Goal: Task Accomplishment & Management: Manage account settings

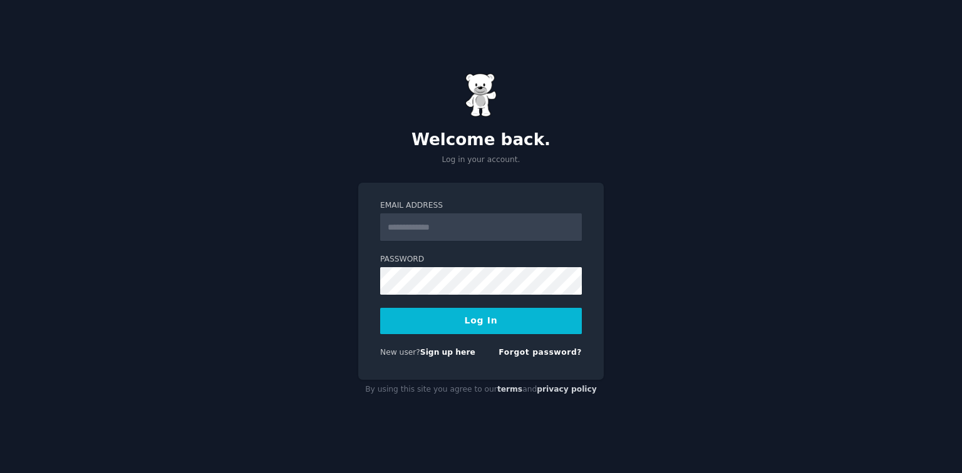
click at [493, 234] on input "Email Address" at bounding box center [481, 228] width 202 height 28
type input "**********"
click at [380, 308] on button "Log In" at bounding box center [481, 321] width 202 height 26
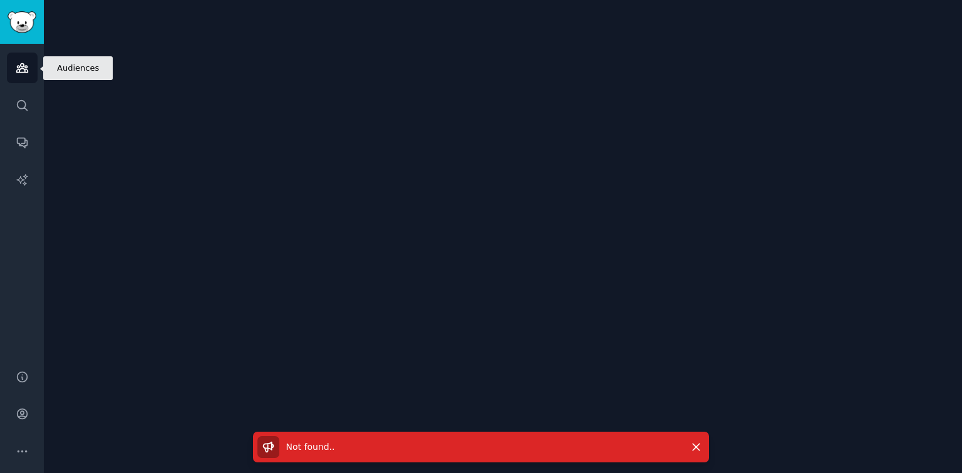
click at [28, 73] on icon "Sidebar" at bounding box center [22, 67] width 13 height 13
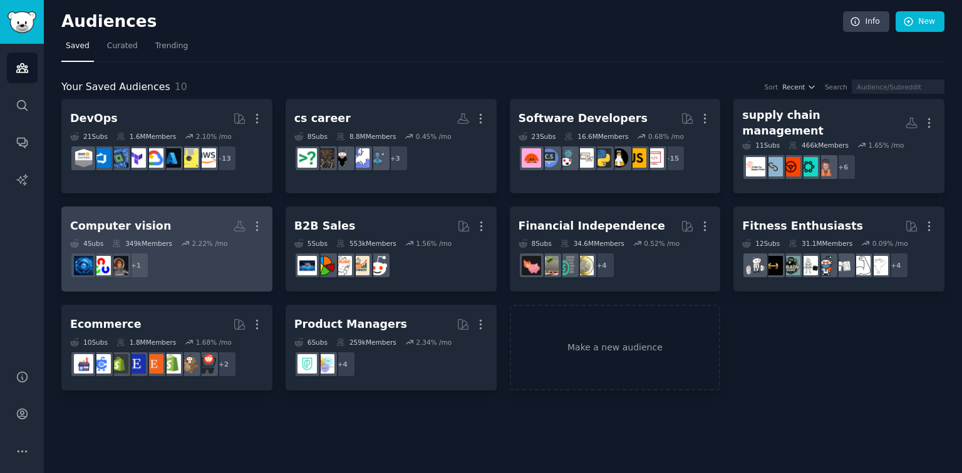
click at [192, 248] on dd "+ 1" at bounding box center [167, 265] width 194 height 35
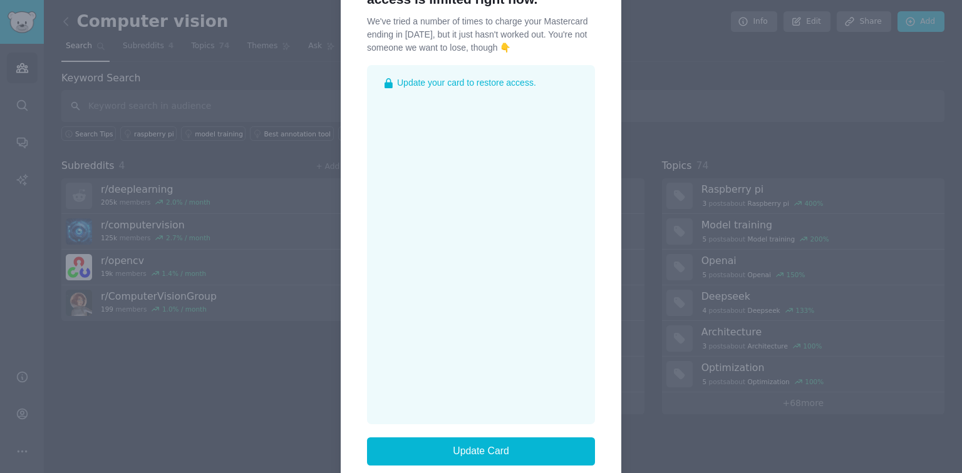
scroll to position [150, 0]
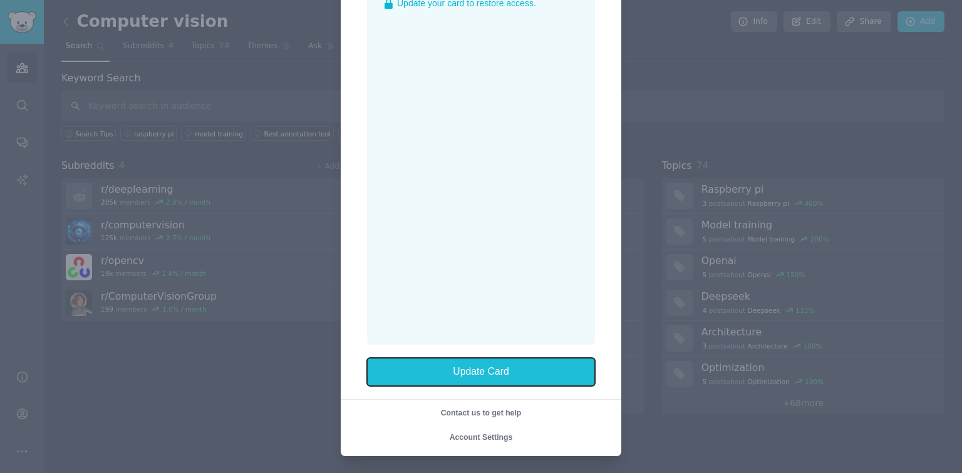
click at [489, 378] on button "Update Card" at bounding box center [481, 372] width 228 height 29
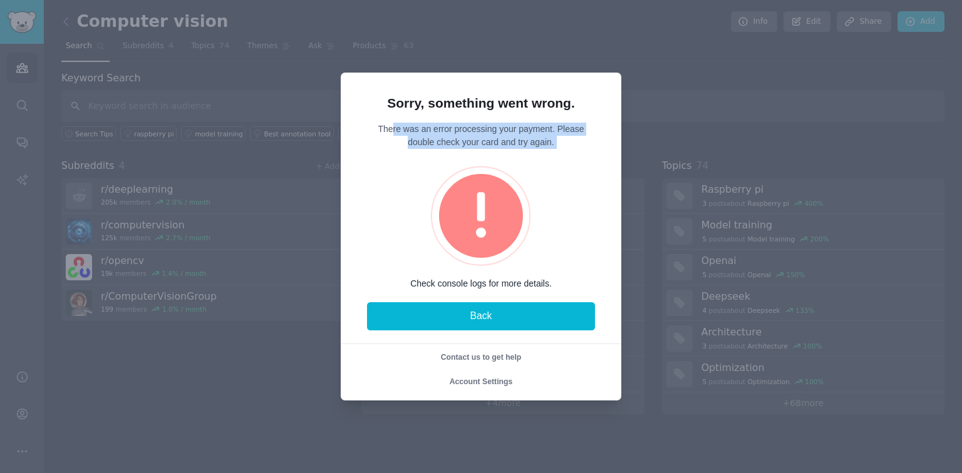
drag, startPoint x: 388, startPoint y: 132, endPoint x: 559, endPoint y: 157, distance: 172.2
click at [559, 157] on div "Sorry, something went wrong. There was an error processing your payment. Please…" at bounding box center [481, 192] width 228 height 195
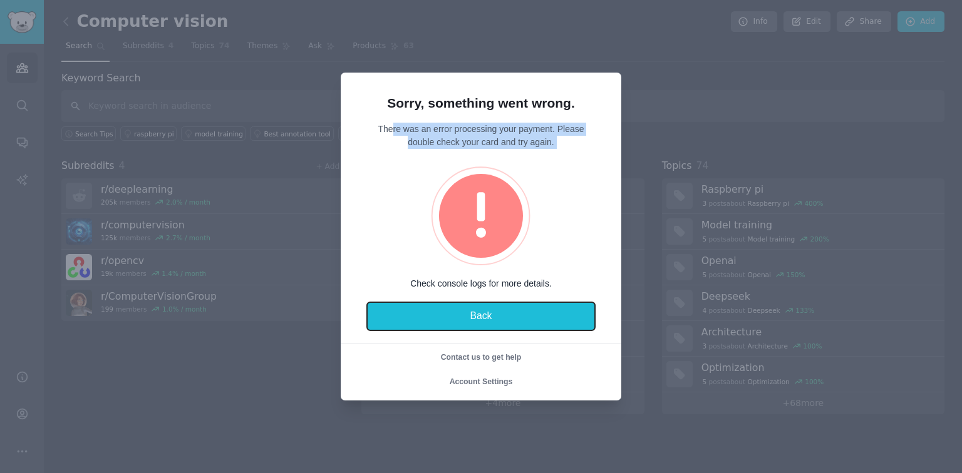
click at [496, 314] on button "Back" at bounding box center [481, 316] width 228 height 29
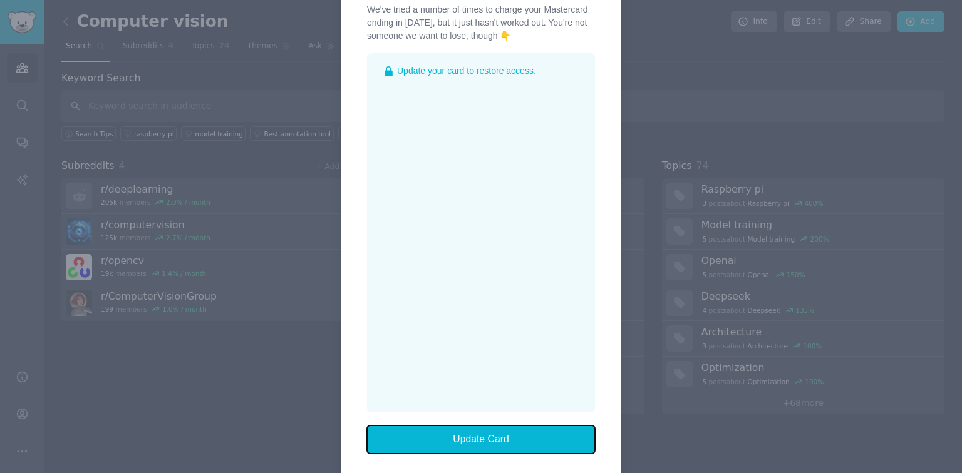
scroll to position [150, 0]
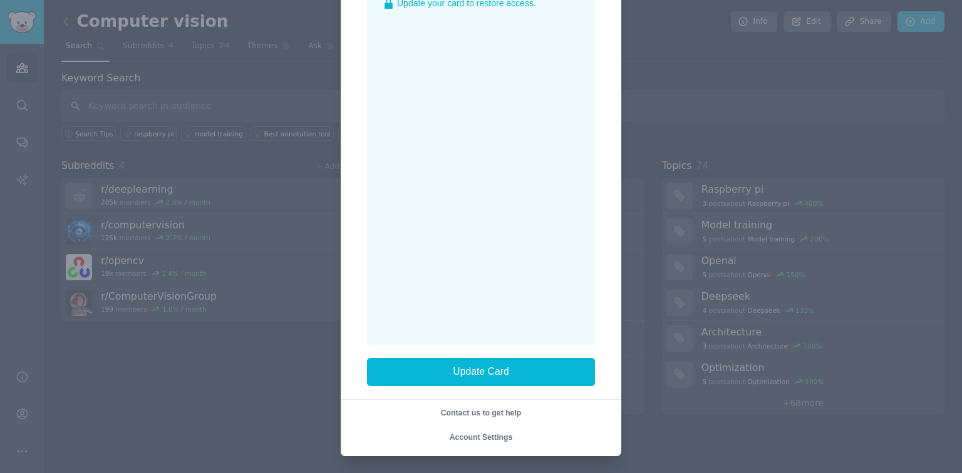
click at [487, 433] on span "Account Settings" at bounding box center [481, 437] width 63 height 9
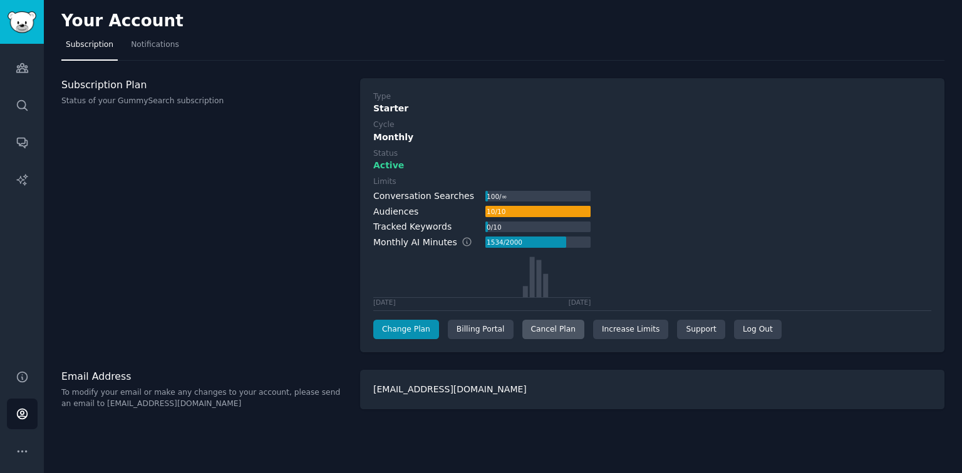
click at [535, 330] on div "Cancel Plan" at bounding box center [553, 330] width 62 height 20
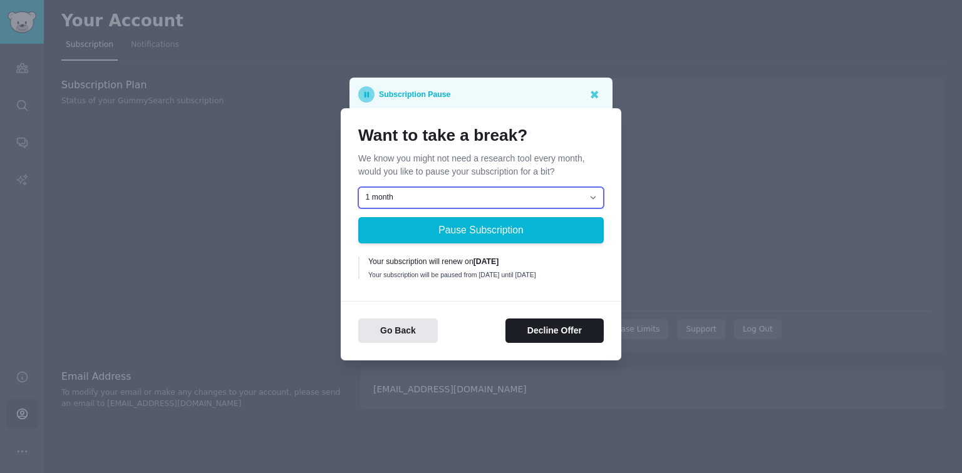
click at [452, 198] on select "1 month 2 months 3 months Choose a custom date to resume" at bounding box center [480, 197] width 245 height 21
click at [458, 279] on div "Your subscription will be paused from August 24, 2025 until September 24, 2025" at bounding box center [481, 275] width 227 height 9
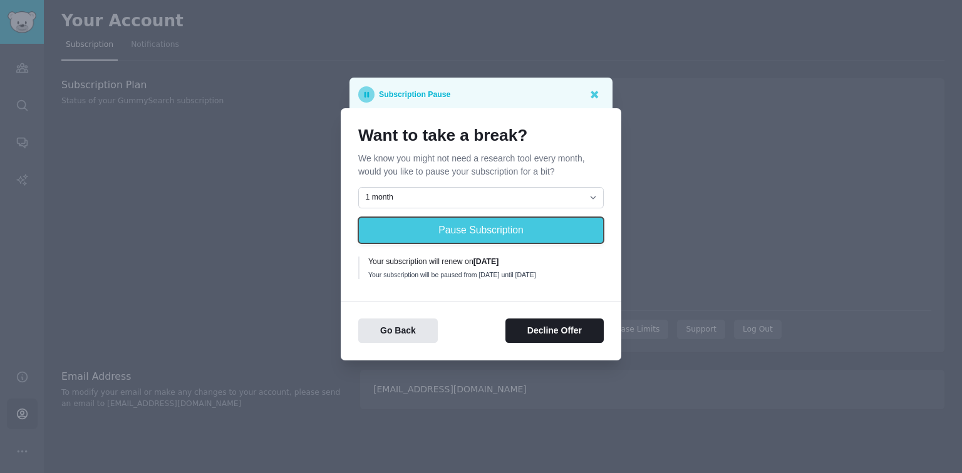
click at [501, 224] on button "Pause Subscription" at bounding box center [480, 230] width 245 height 26
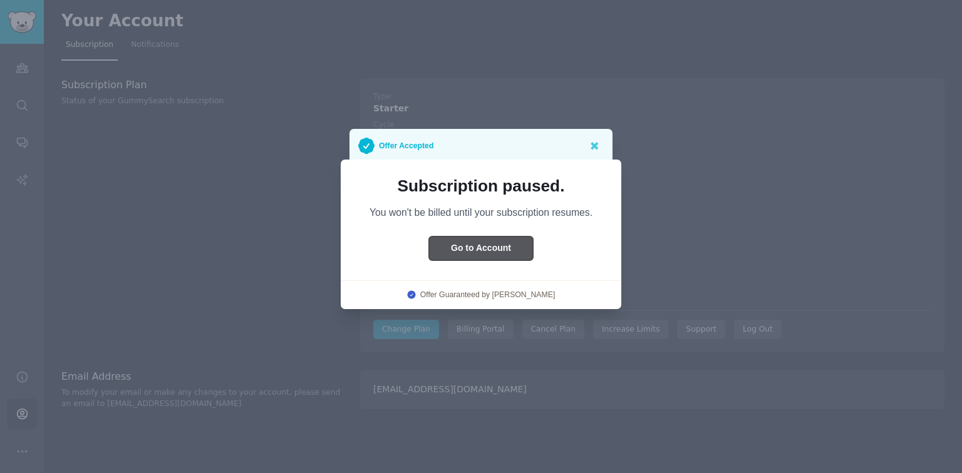
click at [502, 238] on button "Go to Account" at bounding box center [481, 249] width 104 height 24
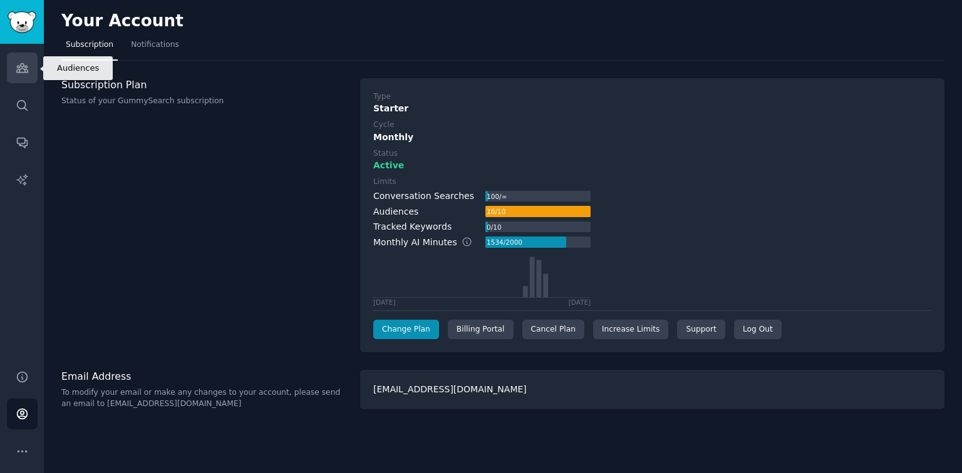
click at [30, 60] on link "Audiences" at bounding box center [22, 68] width 31 height 31
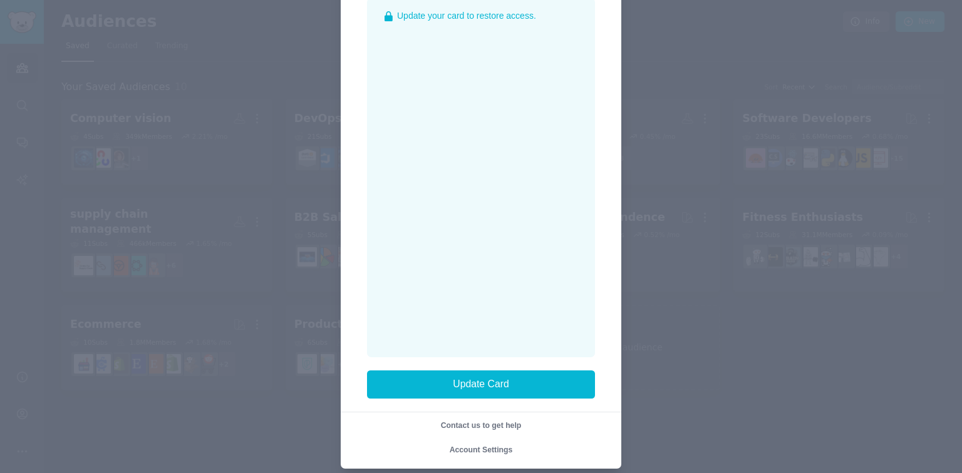
scroll to position [150, 0]
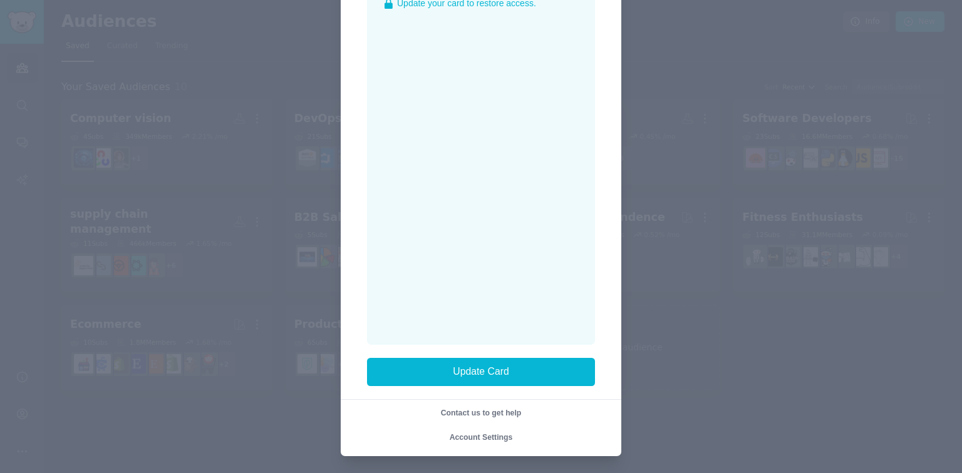
click at [482, 435] on span "Account Settings" at bounding box center [481, 437] width 63 height 9
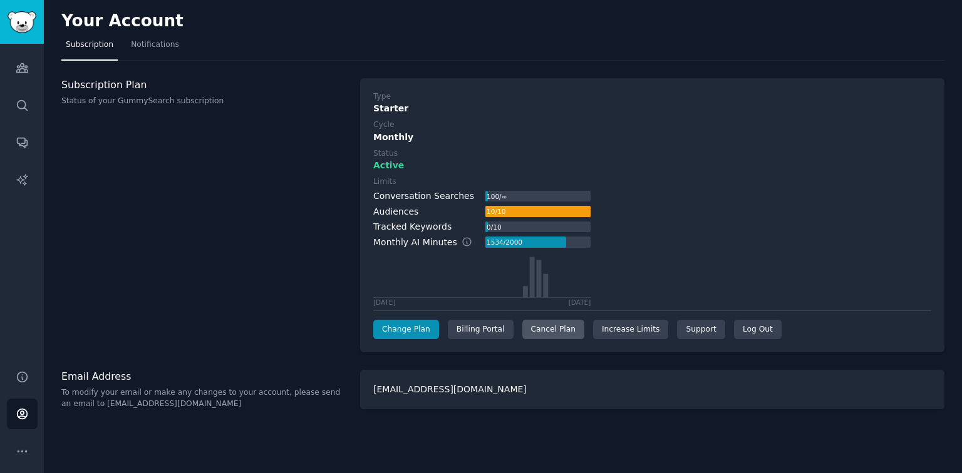
click at [548, 328] on div "Cancel Plan" at bounding box center [553, 330] width 62 height 20
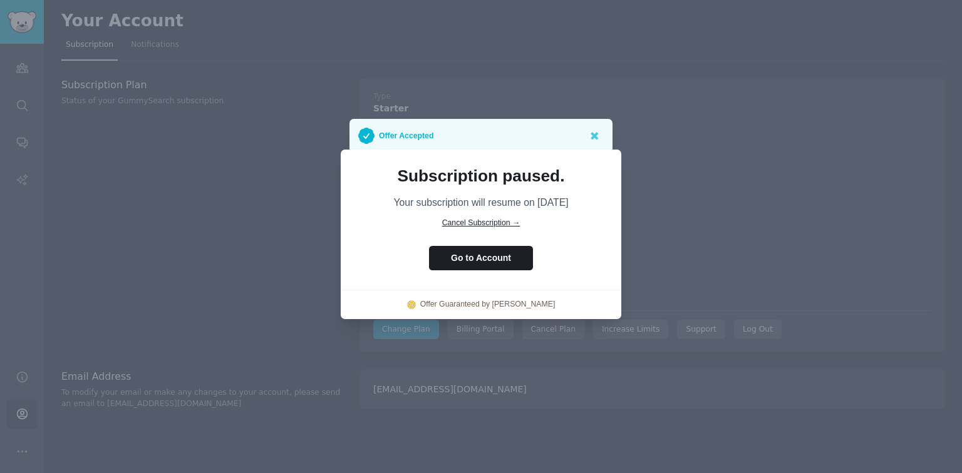
drag, startPoint x: 395, startPoint y: 194, endPoint x: 584, endPoint y: 205, distance: 188.8
click at [584, 205] on div "Subscription paused. Your subscription will resume on [DATE]" at bounding box center [480, 188] width 245 height 42
click at [491, 222] on span "Cancel Subscription →" at bounding box center [481, 223] width 78 height 9
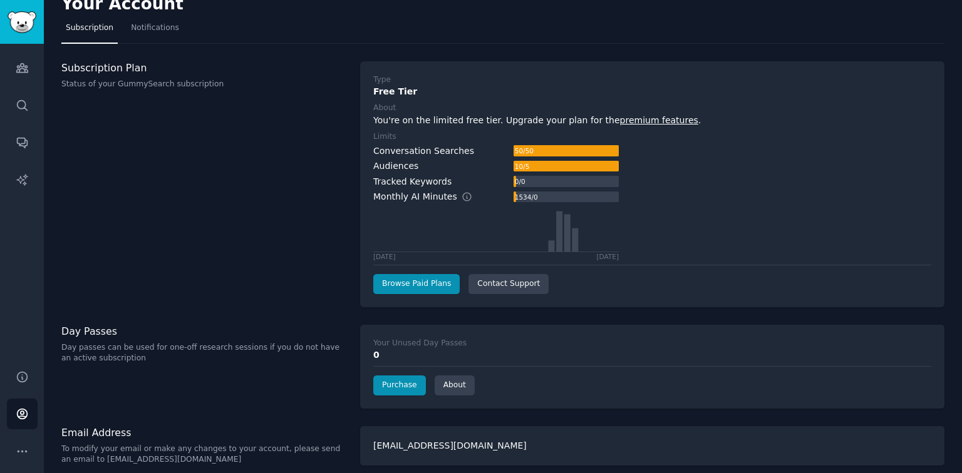
scroll to position [26, 0]
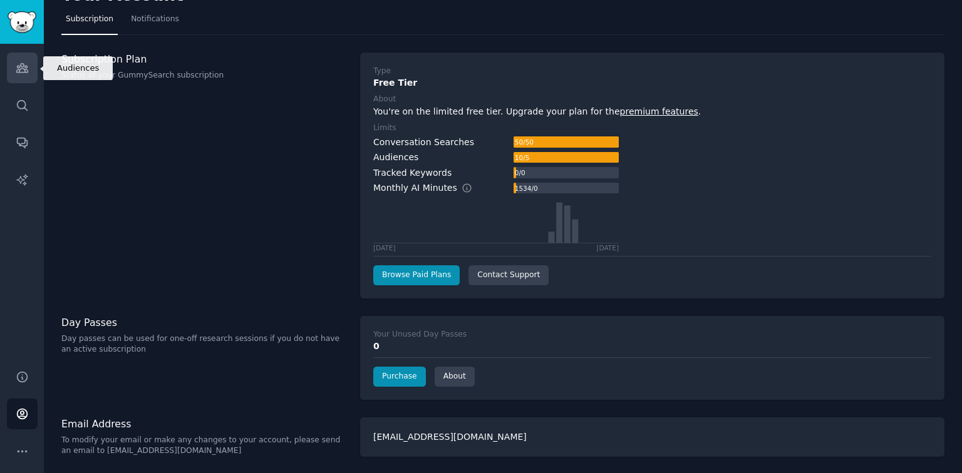
click at [22, 71] on icon "Sidebar" at bounding box center [22, 67] width 13 height 13
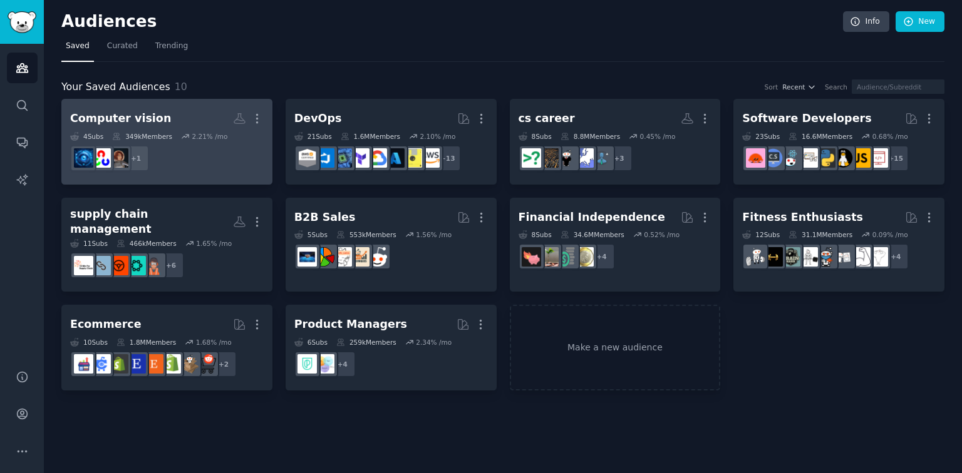
click at [181, 161] on dd "+ 1" at bounding box center [167, 158] width 194 height 35
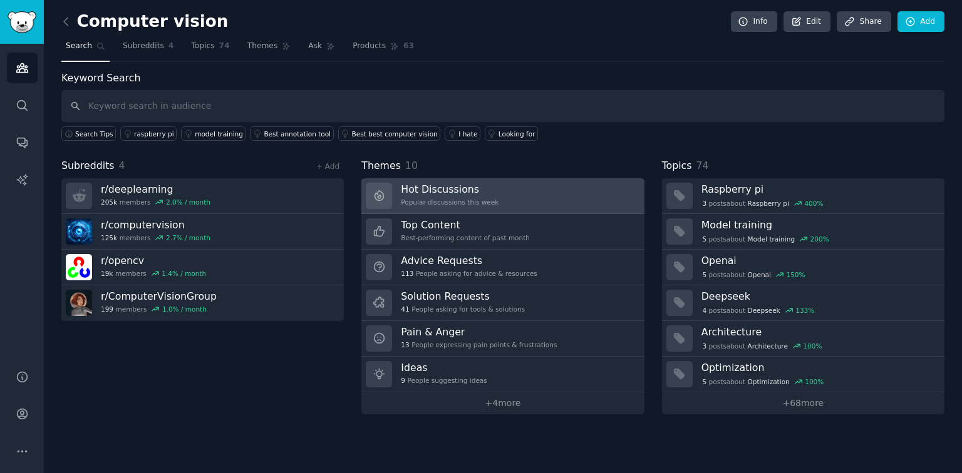
click at [482, 205] on div "Popular discussions this week" at bounding box center [450, 202] width 98 height 9
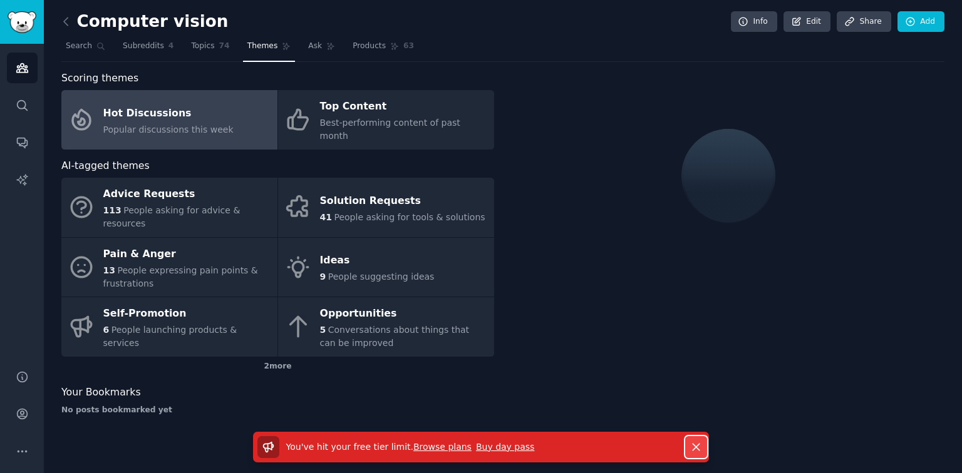
click at [695, 442] on icon "button" at bounding box center [696, 447] width 13 height 13
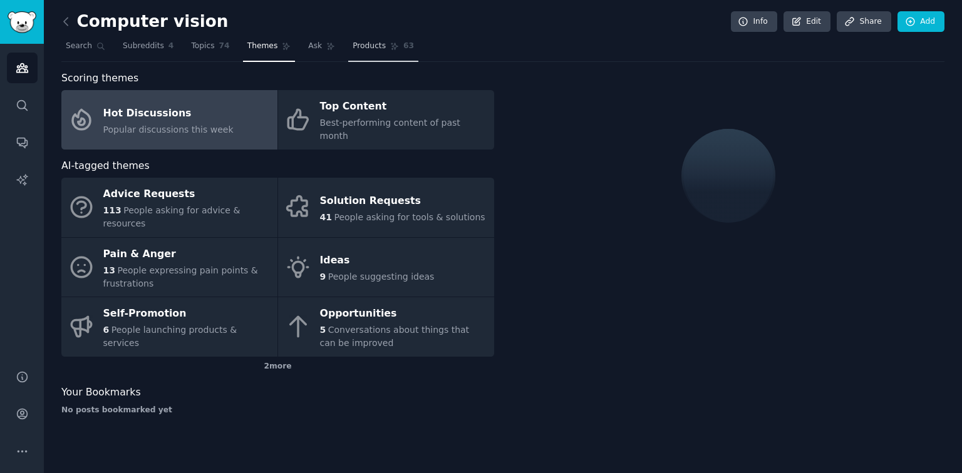
click at [365, 54] on link "Products 63" at bounding box center [383, 49] width 70 height 26
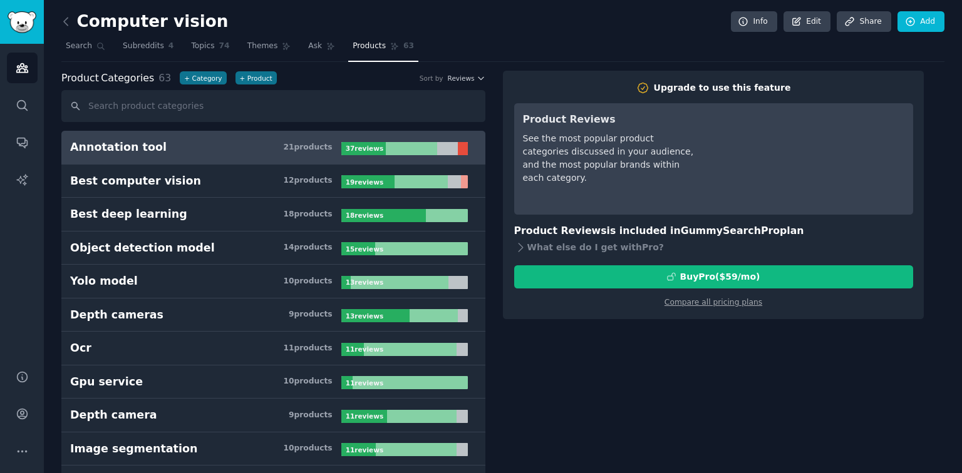
click at [302, 153] on h3 "Annotation tool 21 product s" at bounding box center [205, 148] width 271 height 16
click at [143, 48] on span "Subreddits" at bounding box center [143, 46] width 41 height 11
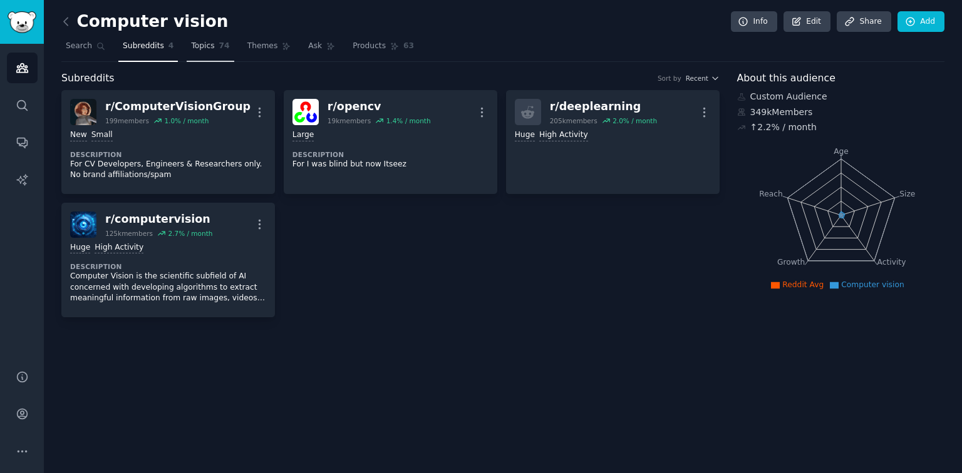
click at [195, 49] on span "Topics" at bounding box center [202, 46] width 23 height 11
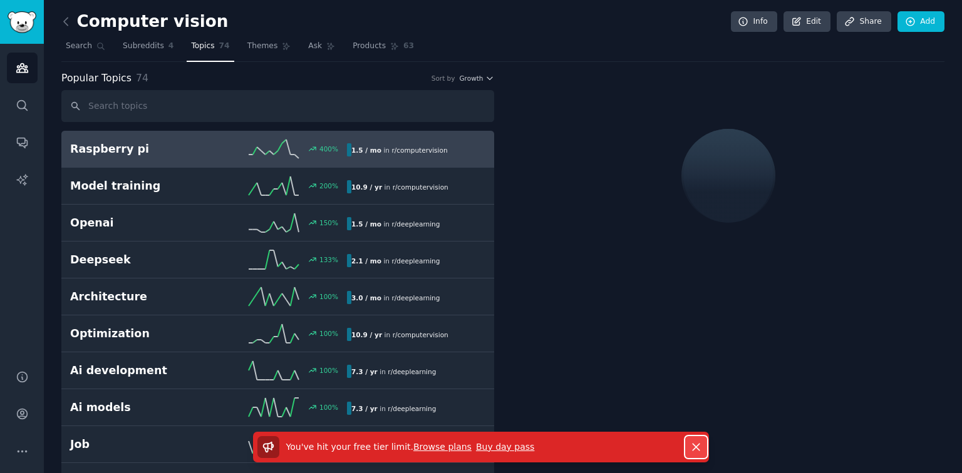
click at [698, 449] on icon "button" at bounding box center [696, 447] width 7 height 7
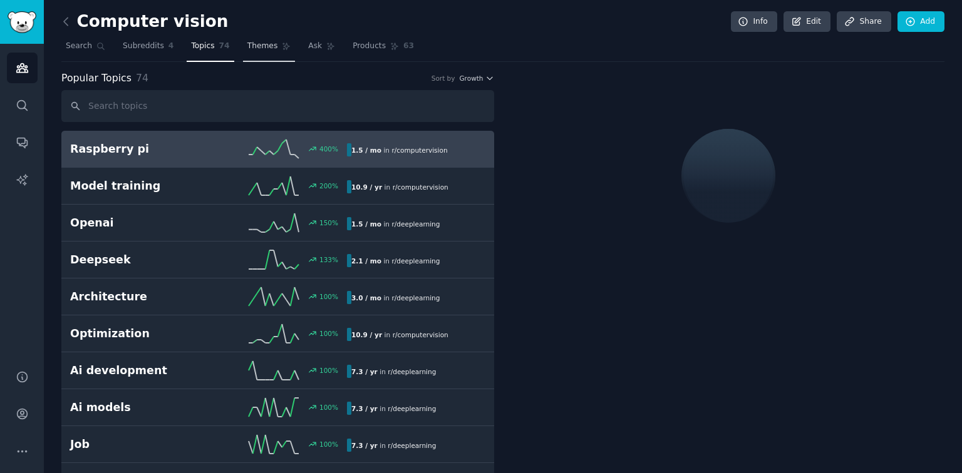
click at [262, 49] on span "Themes" at bounding box center [262, 46] width 31 height 11
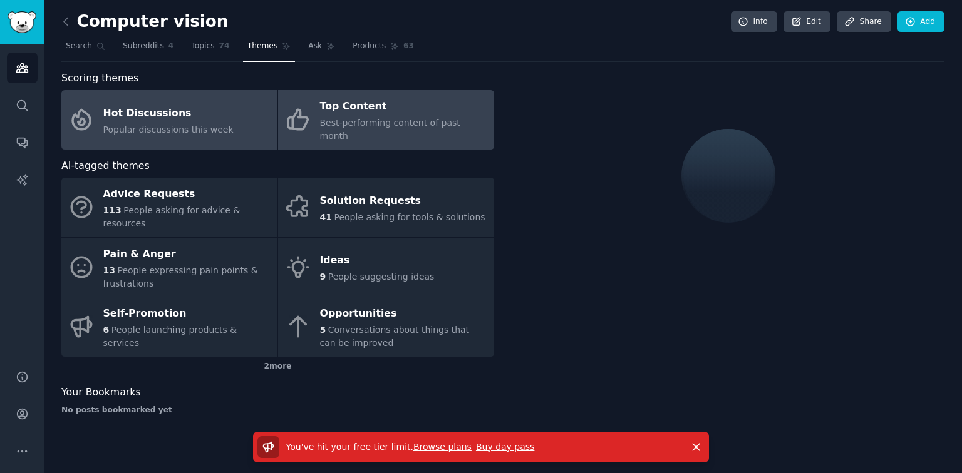
click at [383, 115] on div "Top Content" at bounding box center [404, 107] width 168 height 20
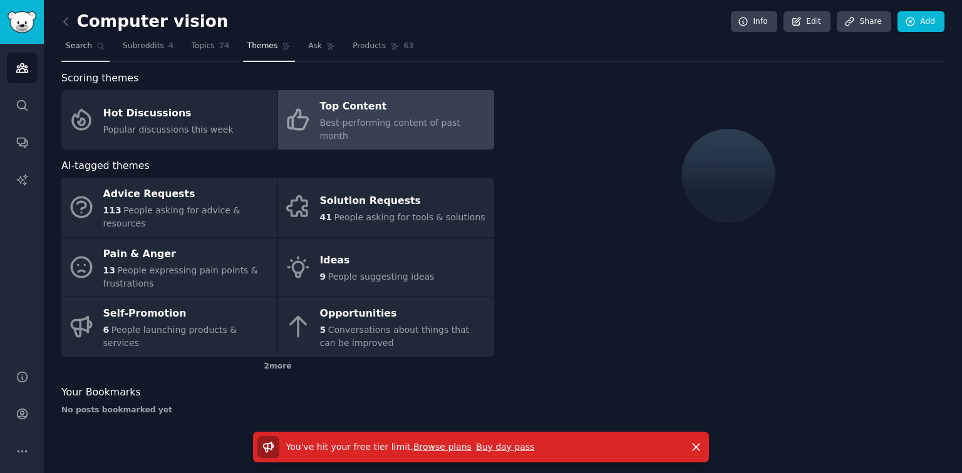
click at [85, 44] on span "Search" at bounding box center [79, 46] width 26 height 11
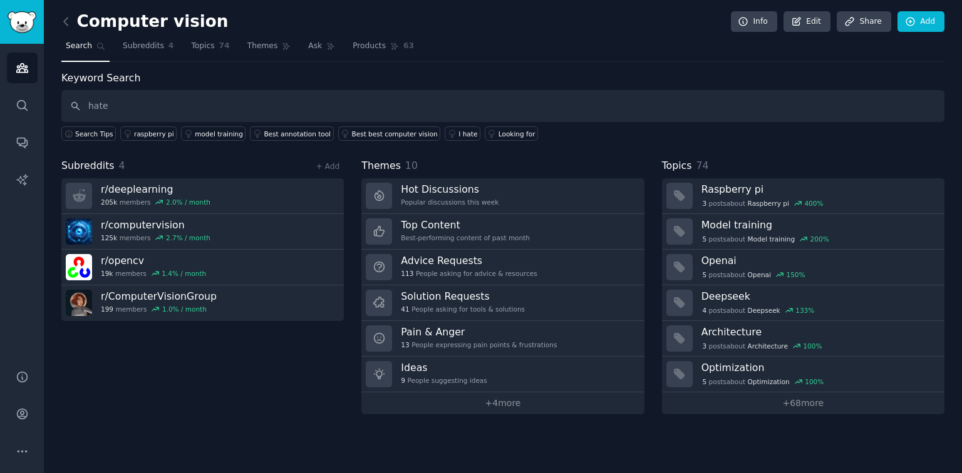
type input "hate"
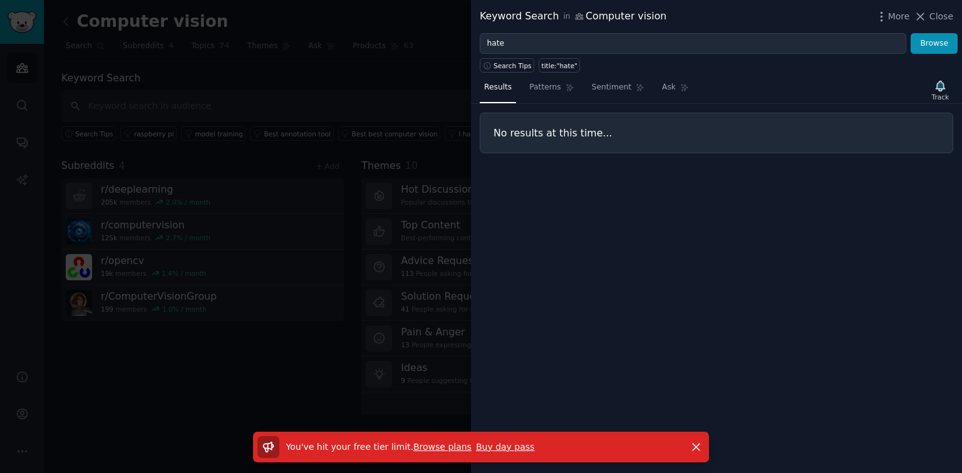
click at [439, 446] on link "Browse plans" at bounding box center [442, 447] width 58 height 10
click at [24, 415] on div at bounding box center [481, 236] width 962 height 473
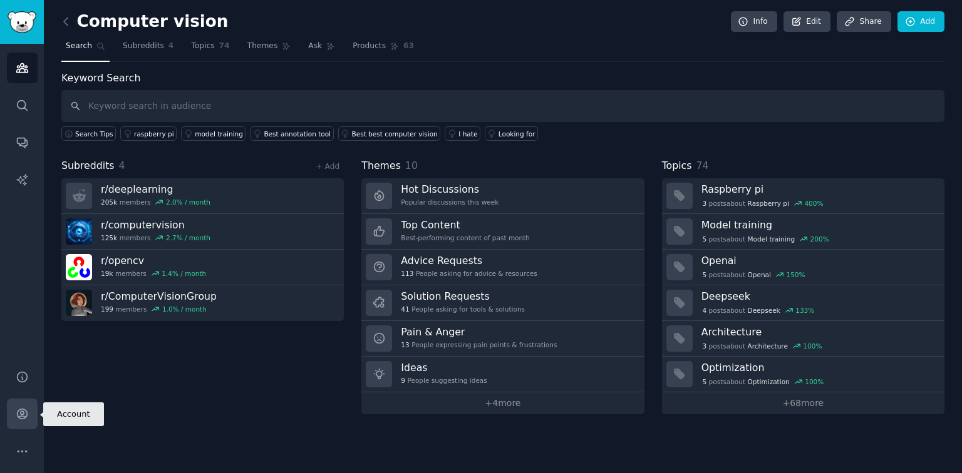
click at [18, 415] on icon "Sidebar" at bounding box center [22, 414] width 13 height 13
